Goal: Obtain resource: Download file/media

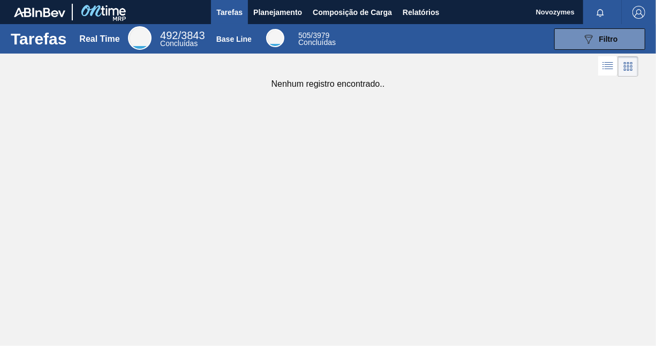
click at [181, 176] on div "Tarefas Real Time 492 / 3843 Concluídas Base Line 505 / 3979 Concluídas 089F7B8…" at bounding box center [328, 161] width 656 height 274
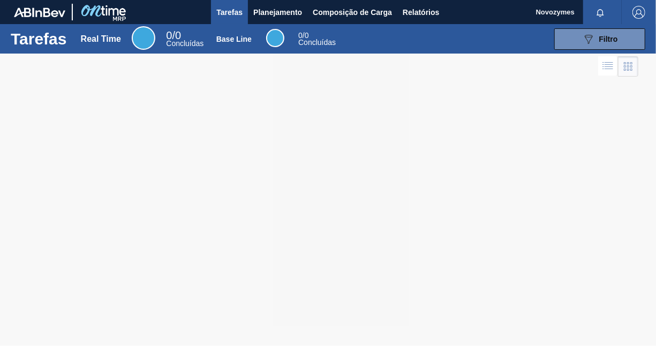
click at [358, 41] on div "089F7B8B-B2A5-4AFE-B5C0-19BA573D28AC Filtro" at bounding box center [496, 38] width 307 height 21
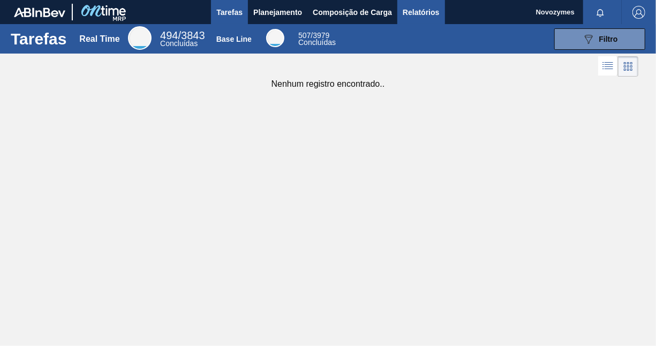
click at [438, 13] on span "Relatórios" at bounding box center [421, 12] width 36 height 13
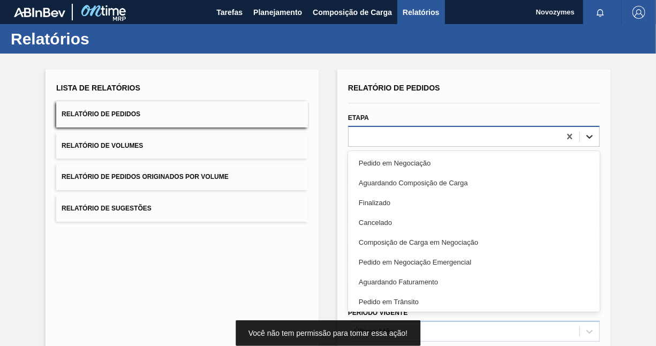
click at [595, 138] on div at bounding box center [589, 136] width 19 height 19
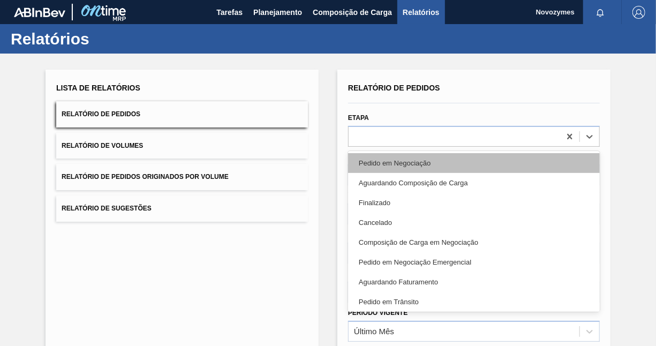
click at [498, 158] on div "Pedido em Negociação" at bounding box center [474, 163] width 252 height 20
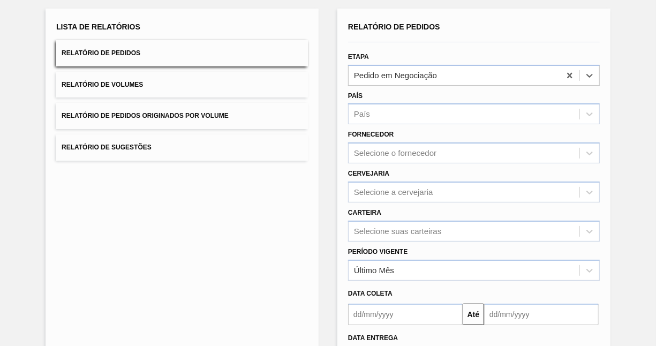
scroll to position [149, 0]
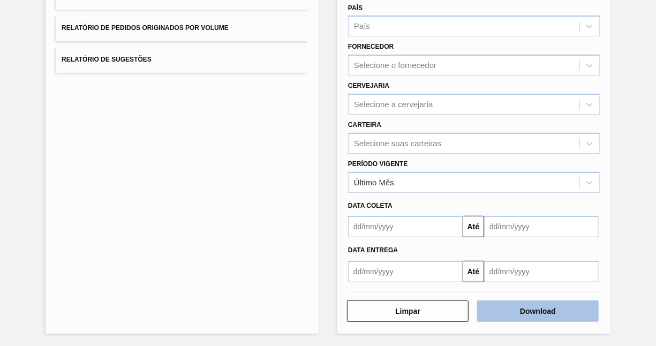
click at [503, 312] on button "Download" at bounding box center [538, 310] width 122 height 21
